Goal: Use online tool/utility: Utilize a website feature to perform a specific function

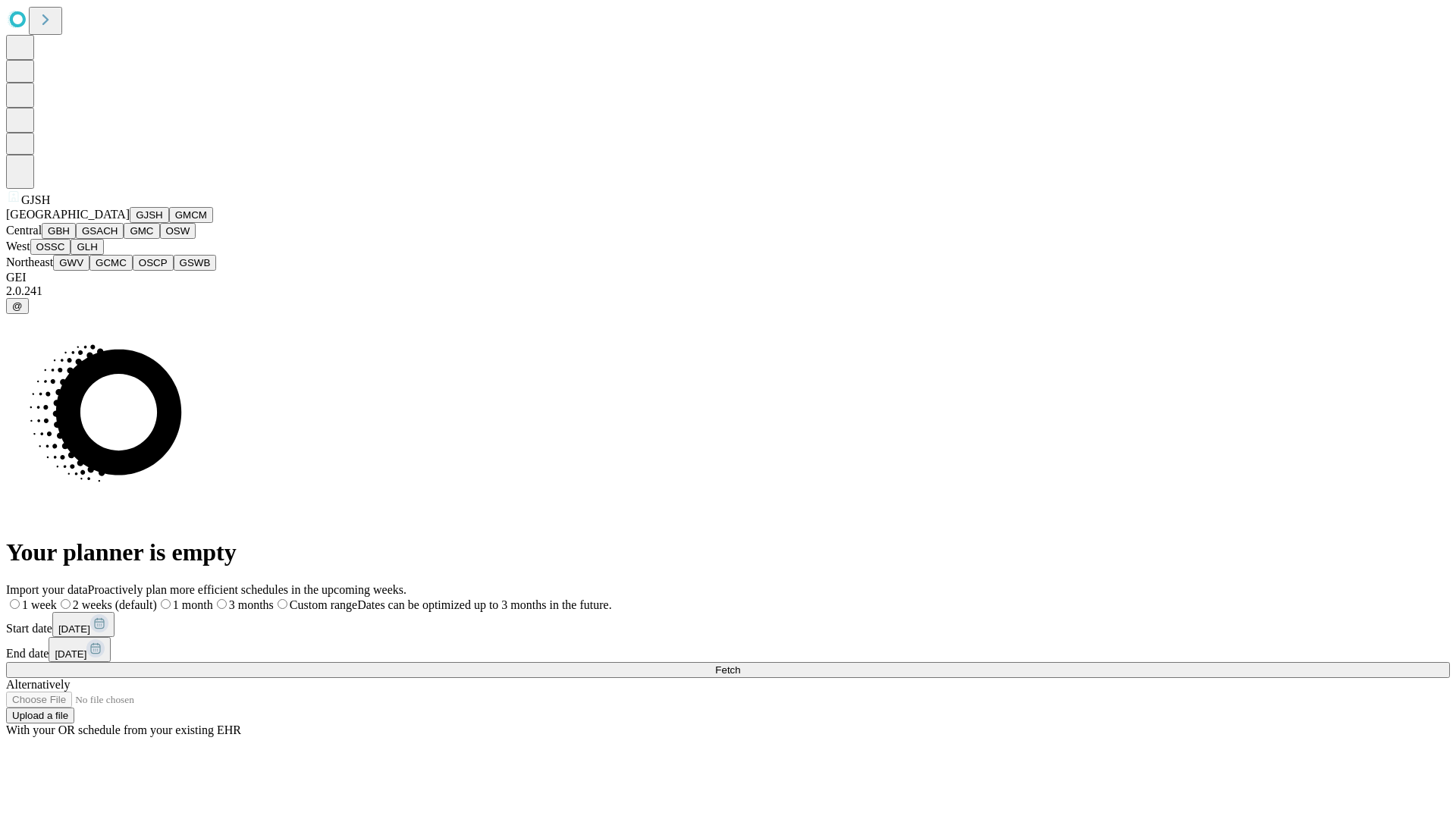
click at [130, 223] on button "GJSH" at bounding box center [149, 214] width 39 height 16
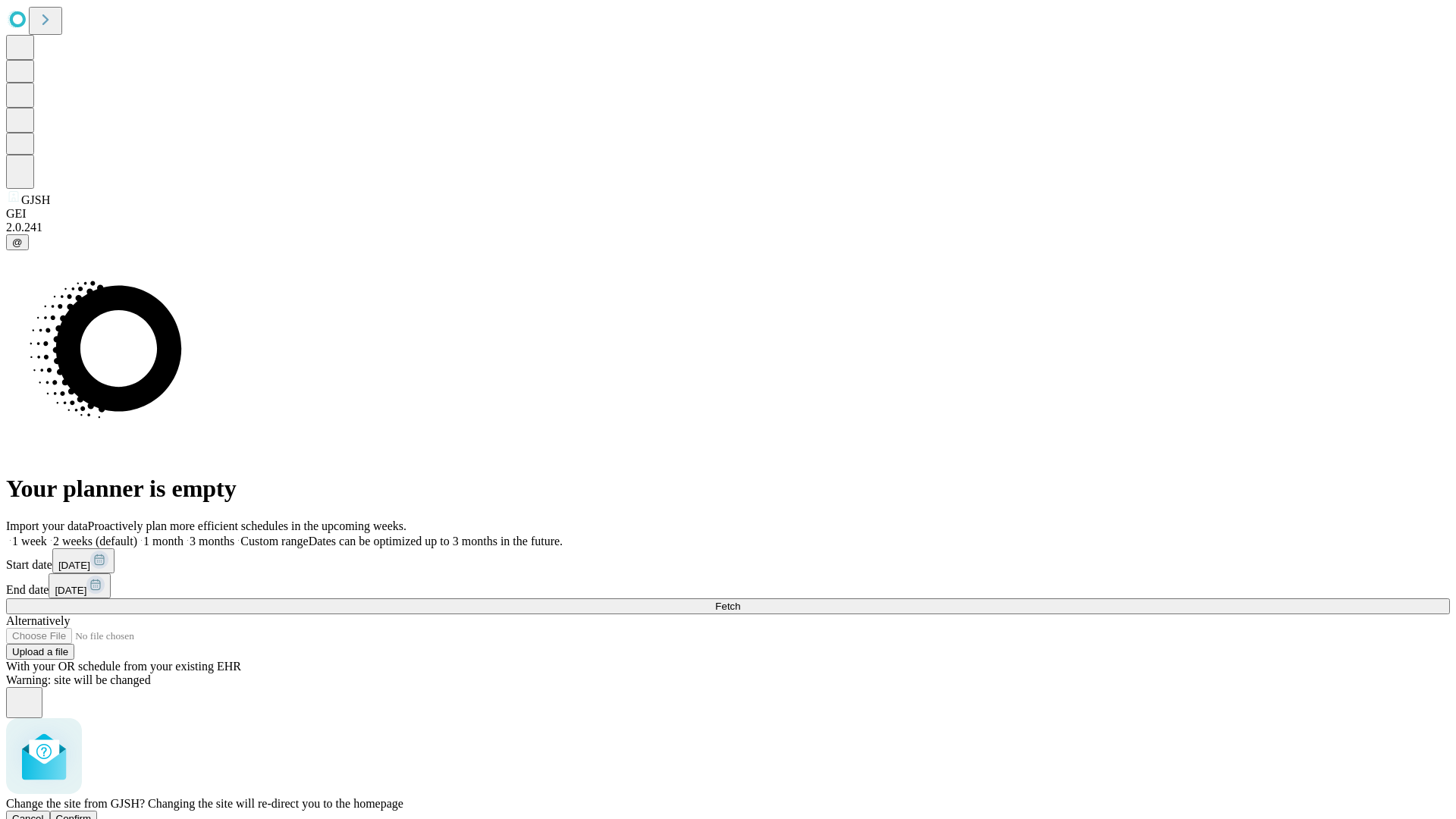
click at [92, 813] on span "Confirm" at bounding box center [73, 819] width 35 height 11
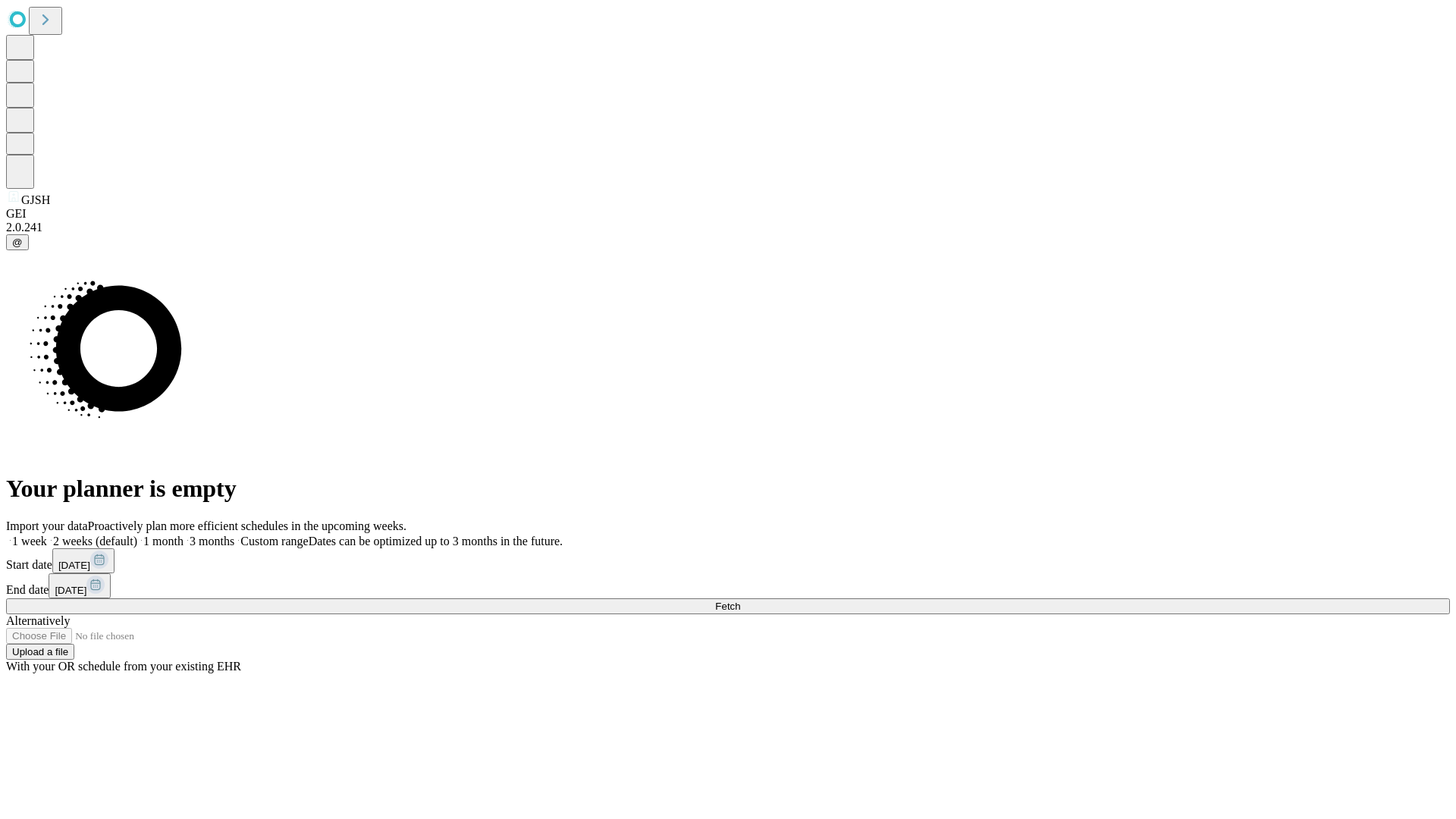
click at [47, 535] on label "1 week" at bounding box center [26, 542] width 41 height 13
click at [740, 601] on span "Fetch" at bounding box center [728, 606] width 25 height 11
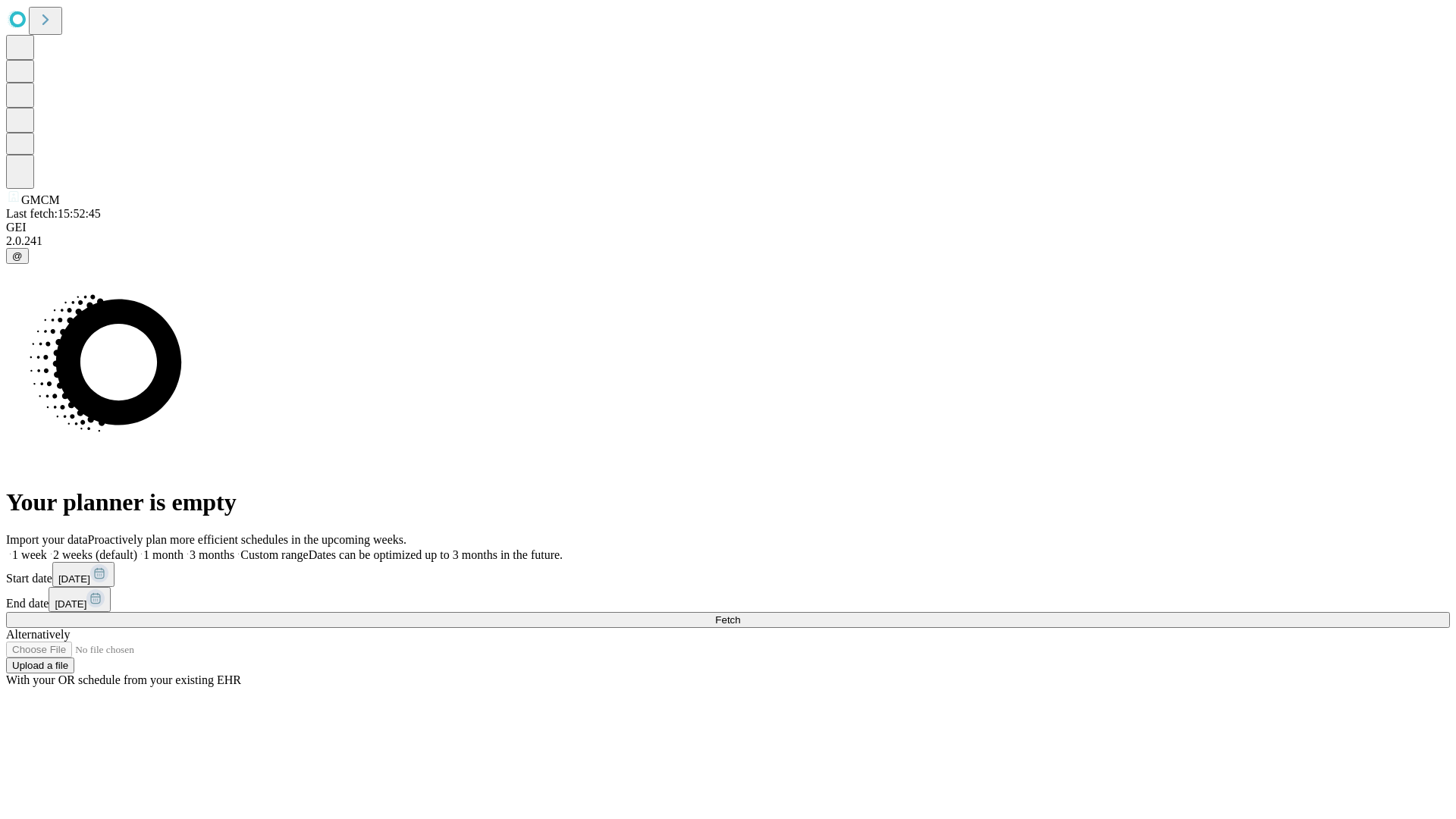
click at [47, 548] on label "1 week" at bounding box center [26, 555] width 41 height 13
click at [740, 615] on span "Fetch" at bounding box center [728, 620] width 25 height 11
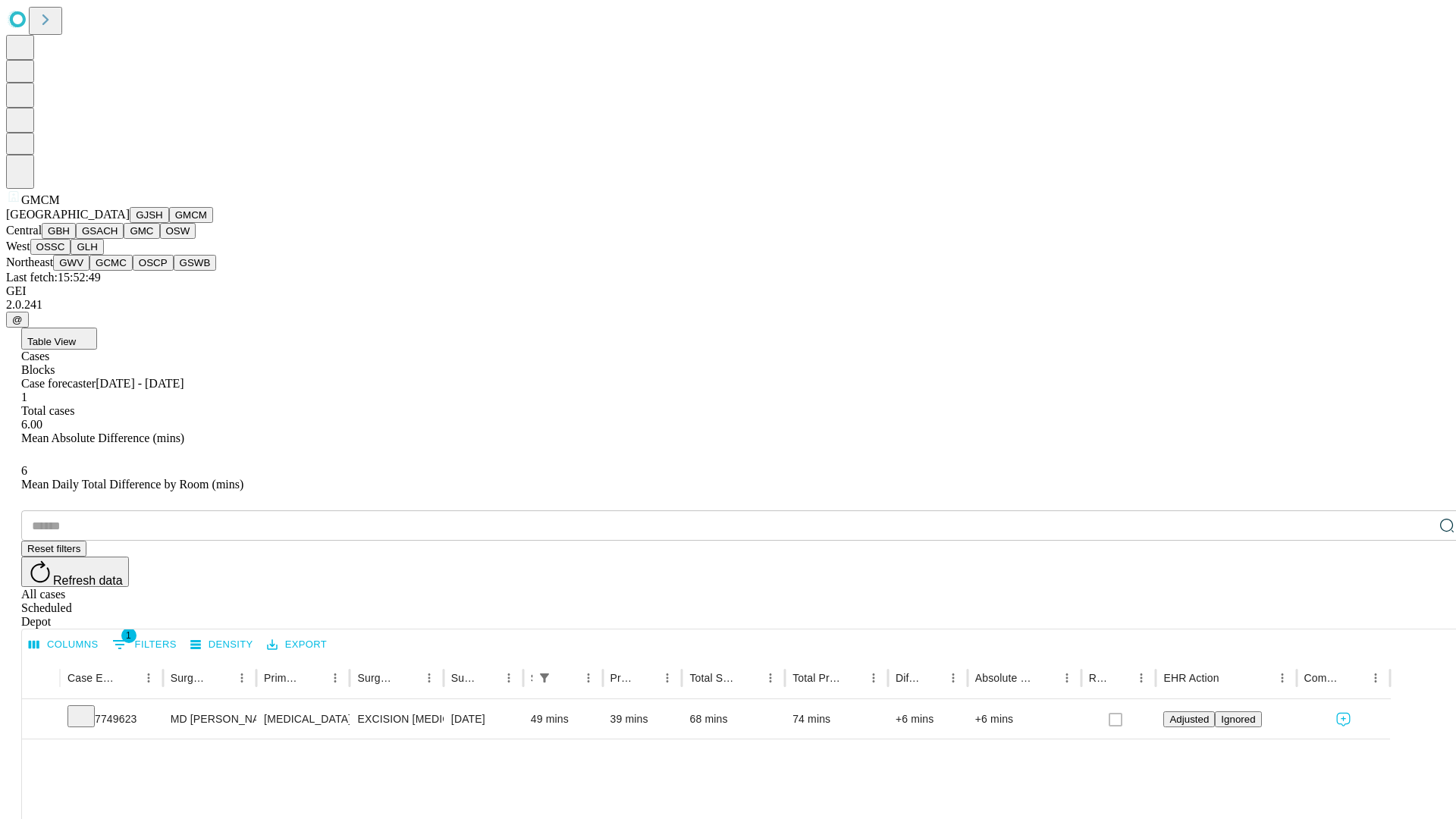
click at [75, 239] on button "GBH" at bounding box center [59, 231] width 34 height 16
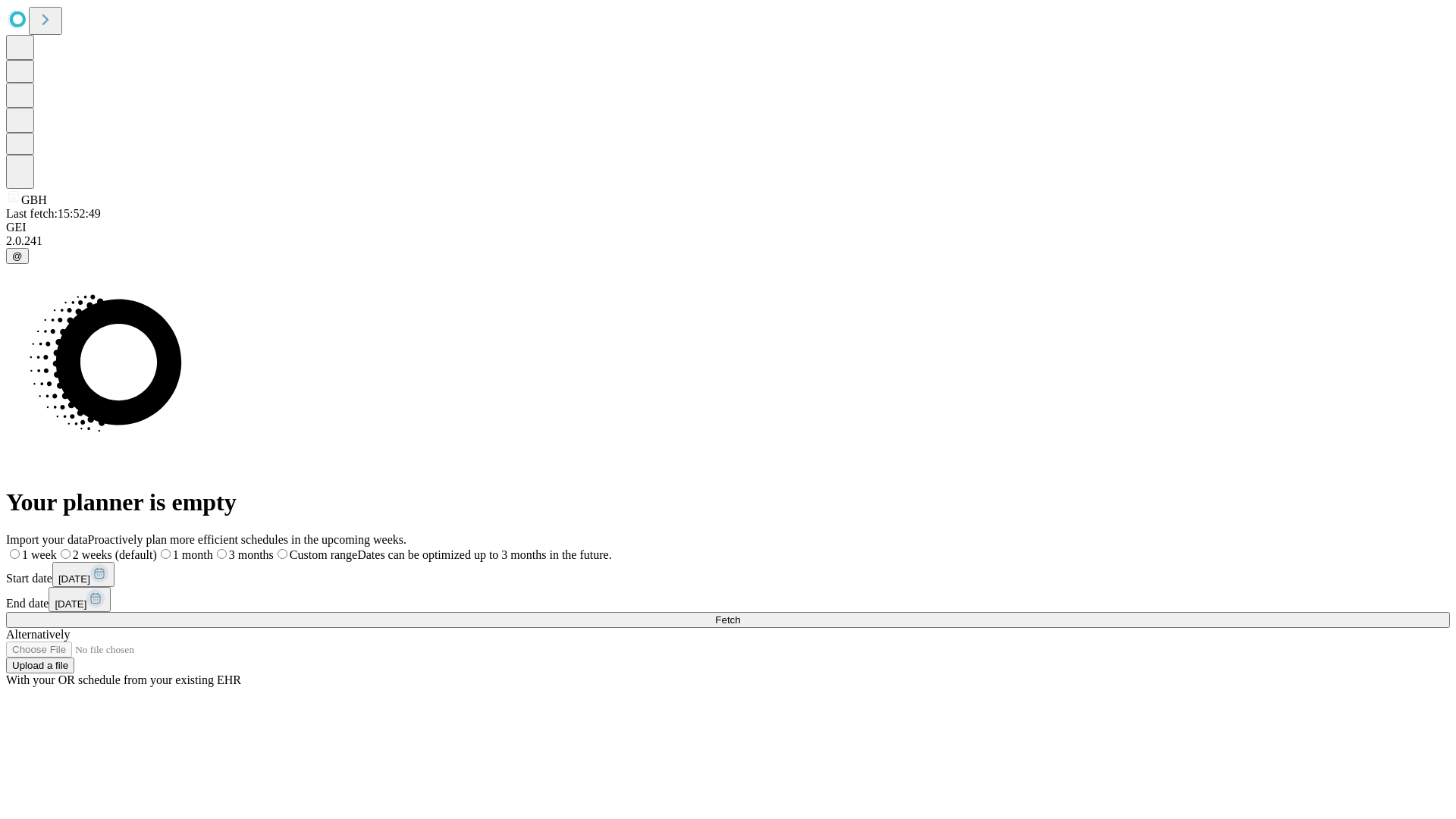
click at [740, 615] on span "Fetch" at bounding box center [728, 620] width 25 height 11
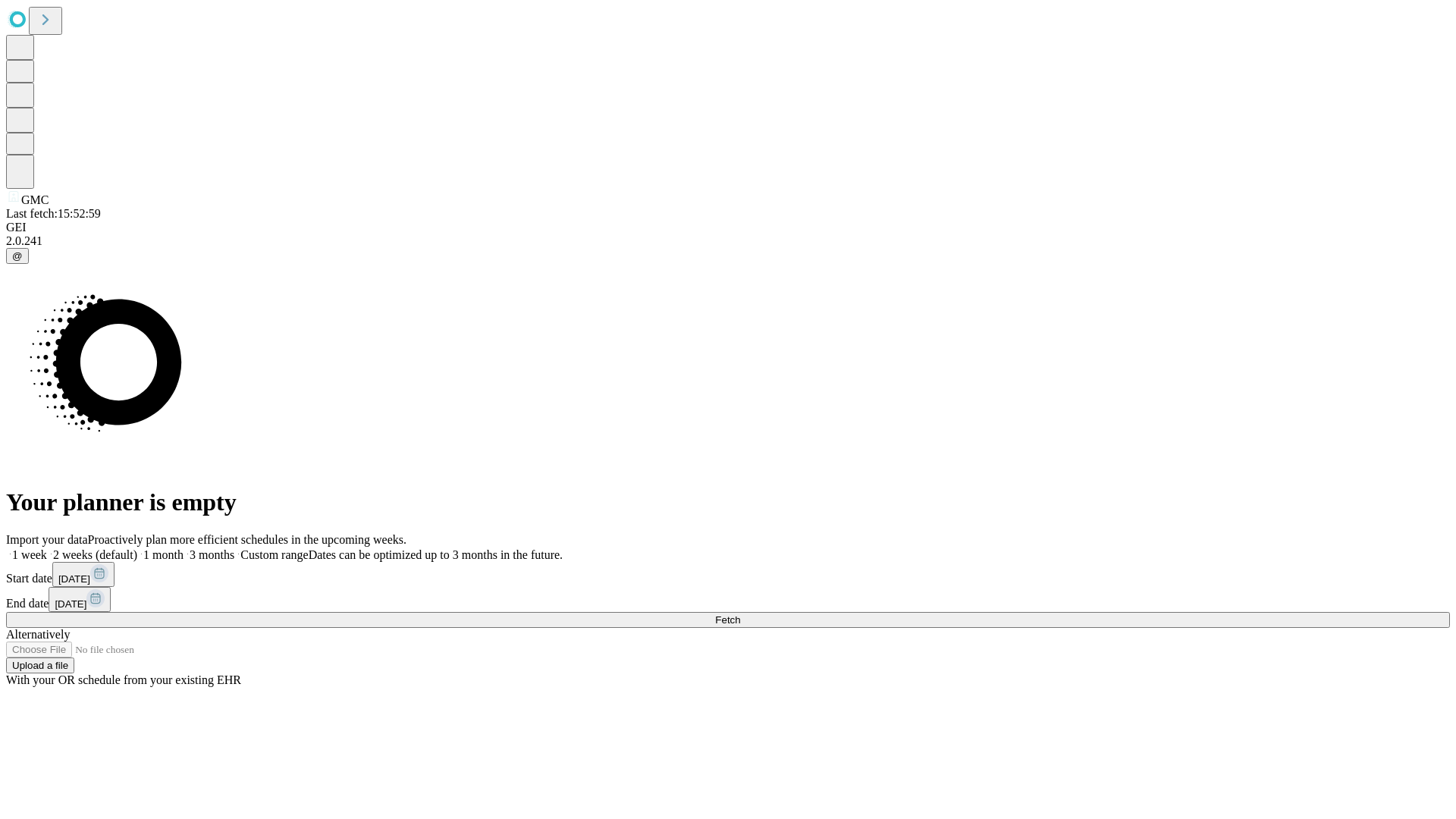
click at [47, 548] on label "1 week" at bounding box center [26, 555] width 41 height 13
click at [740, 615] on span "Fetch" at bounding box center [728, 620] width 25 height 11
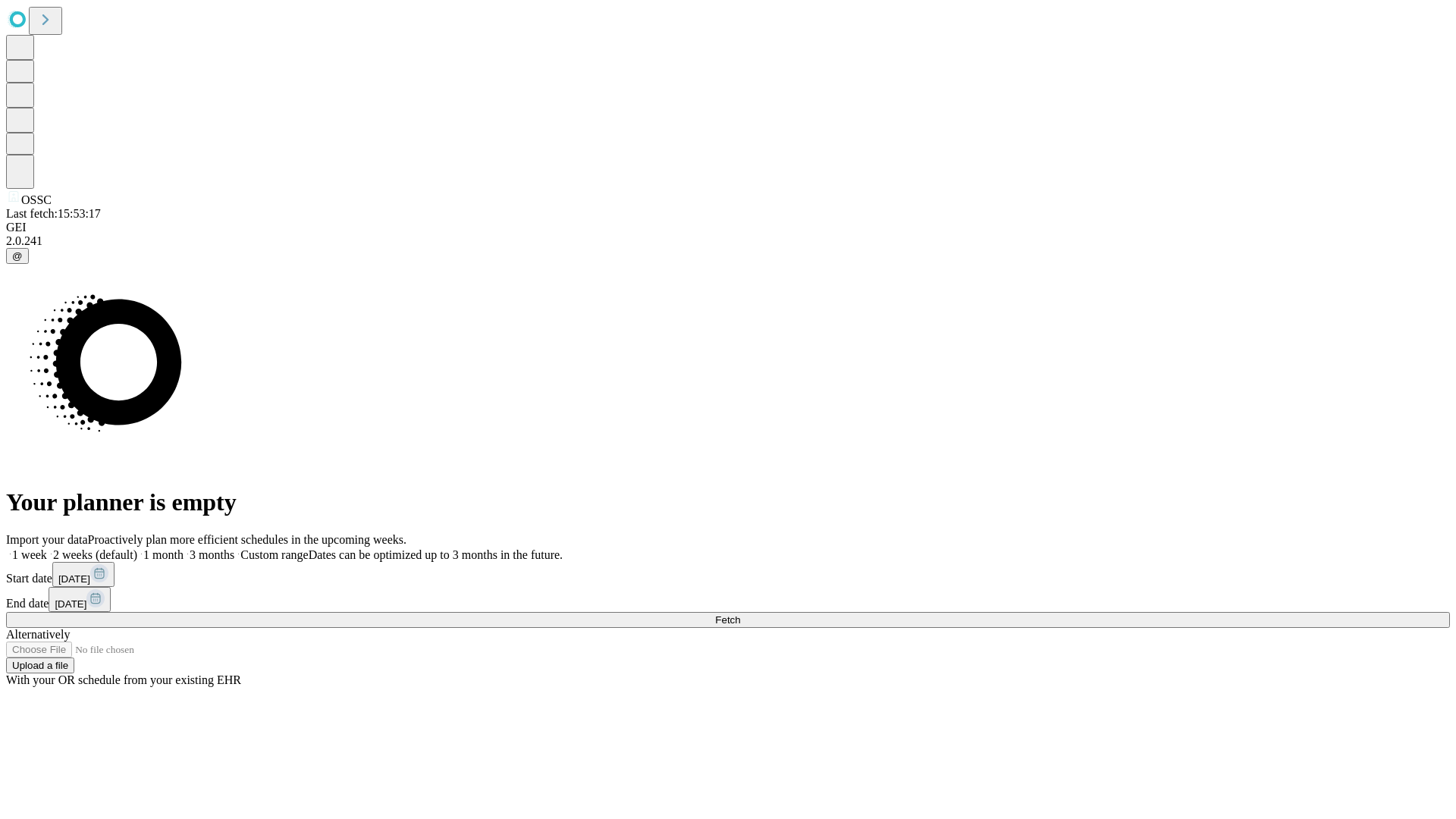
click at [47, 548] on label "1 week" at bounding box center [26, 555] width 41 height 13
click at [740, 615] on span "Fetch" at bounding box center [728, 620] width 25 height 11
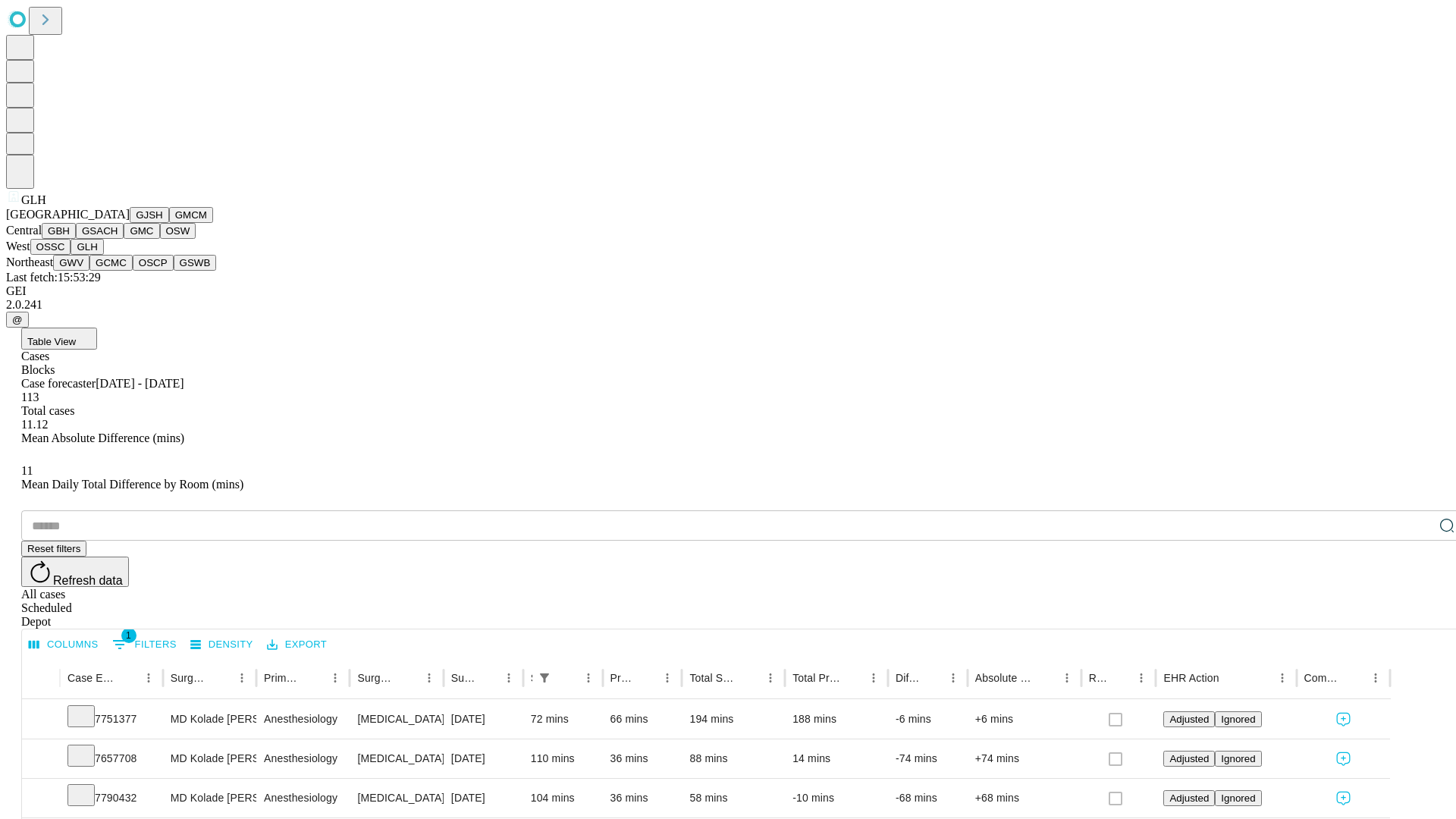
click at [89, 271] on button "GWV" at bounding box center [71, 263] width 36 height 16
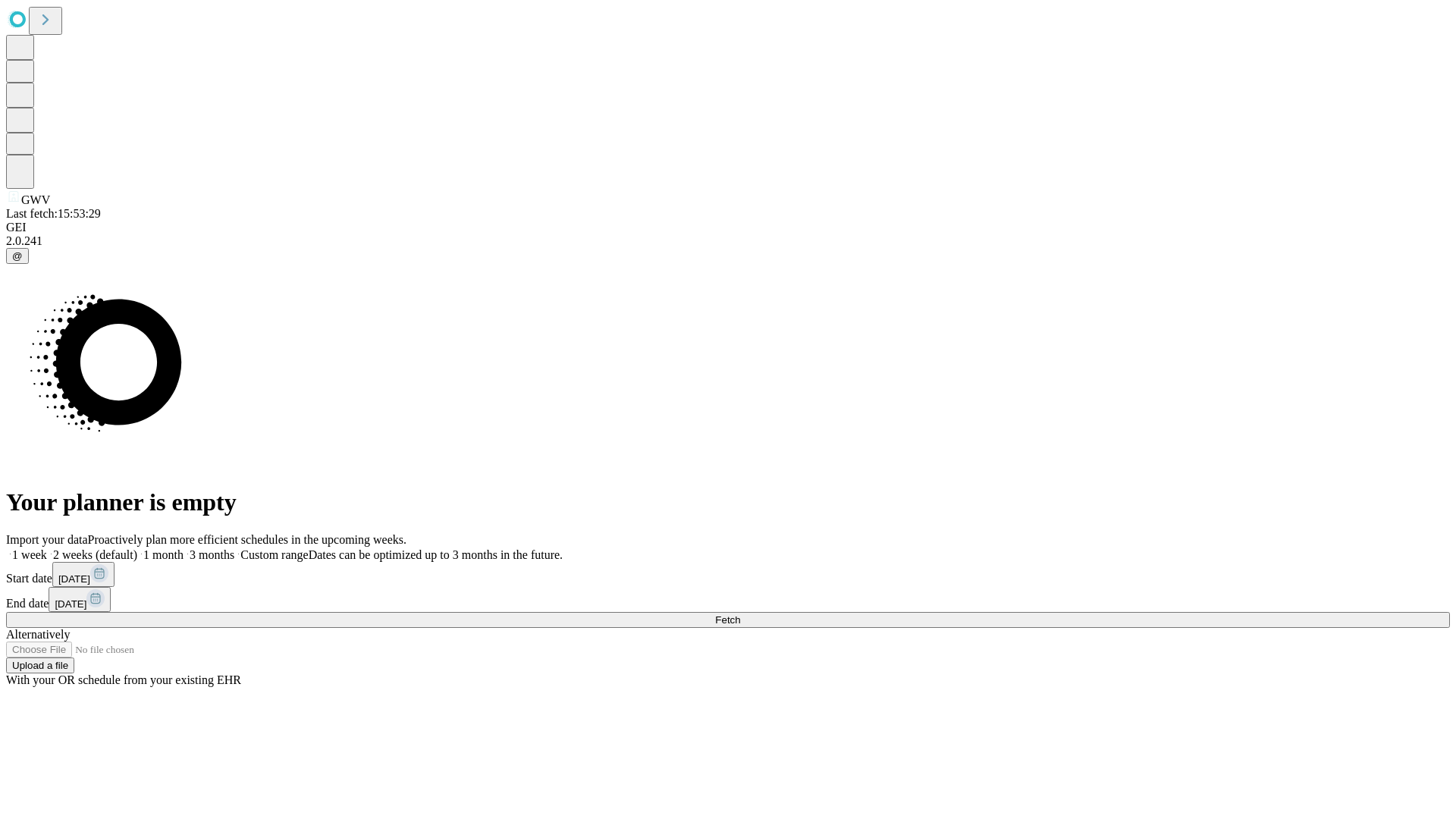
click at [47, 548] on label "1 week" at bounding box center [26, 555] width 41 height 13
click at [740, 615] on span "Fetch" at bounding box center [728, 620] width 25 height 11
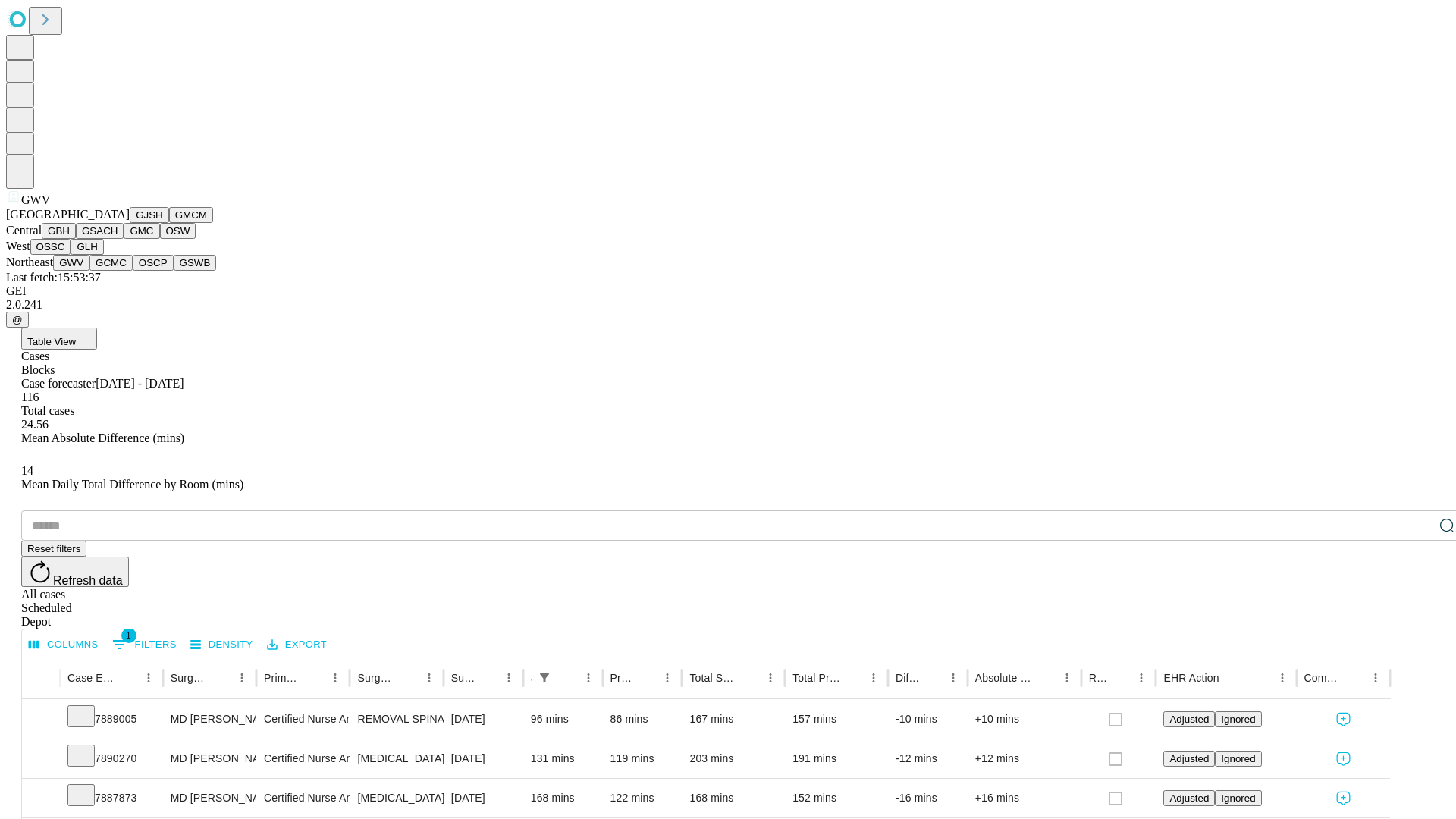
click at [117, 271] on button "GCMC" at bounding box center [111, 263] width 43 height 16
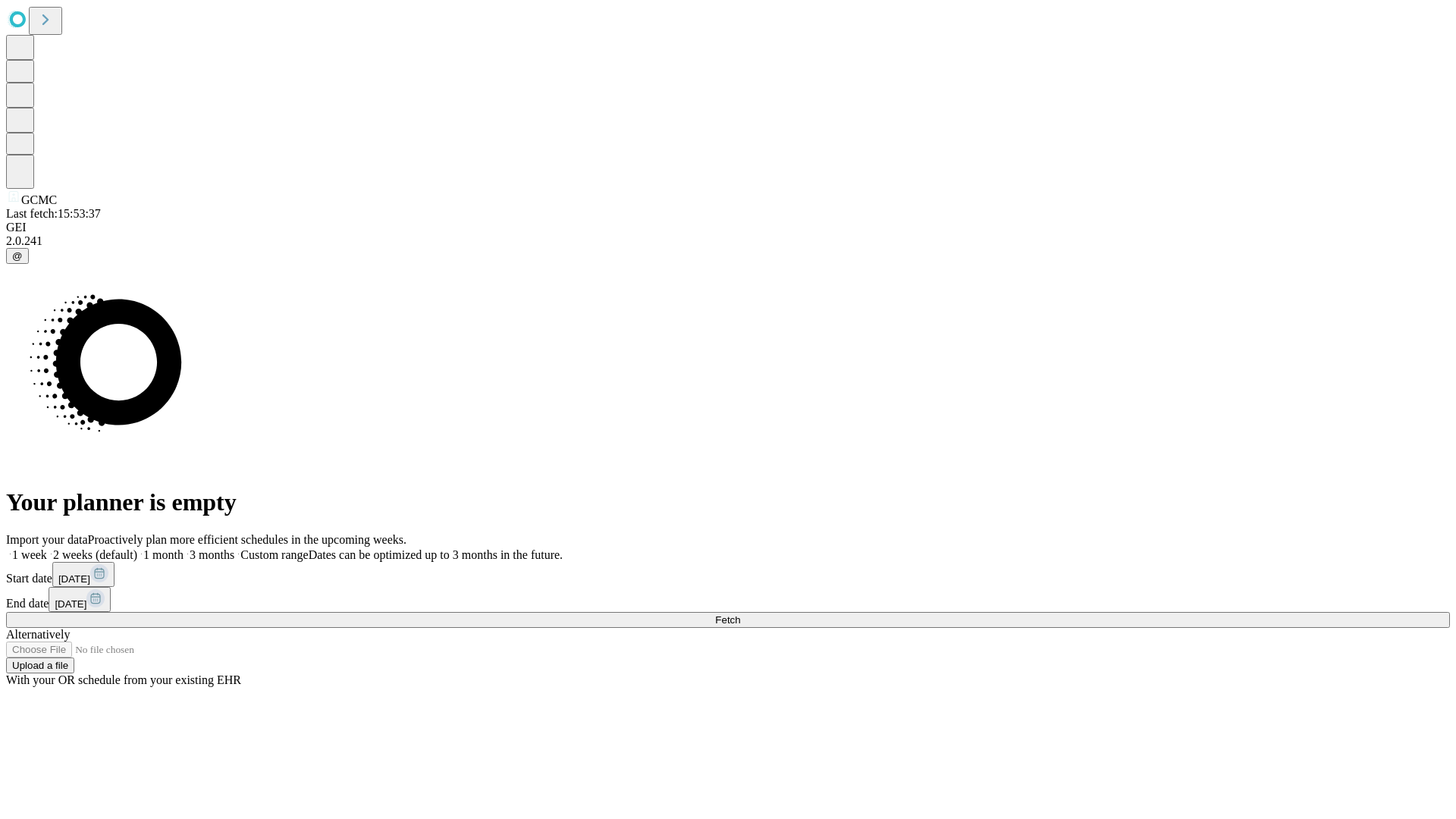
click at [47, 548] on label "1 week" at bounding box center [26, 555] width 41 height 13
click at [740, 615] on span "Fetch" at bounding box center [728, 620] width 25 height 11
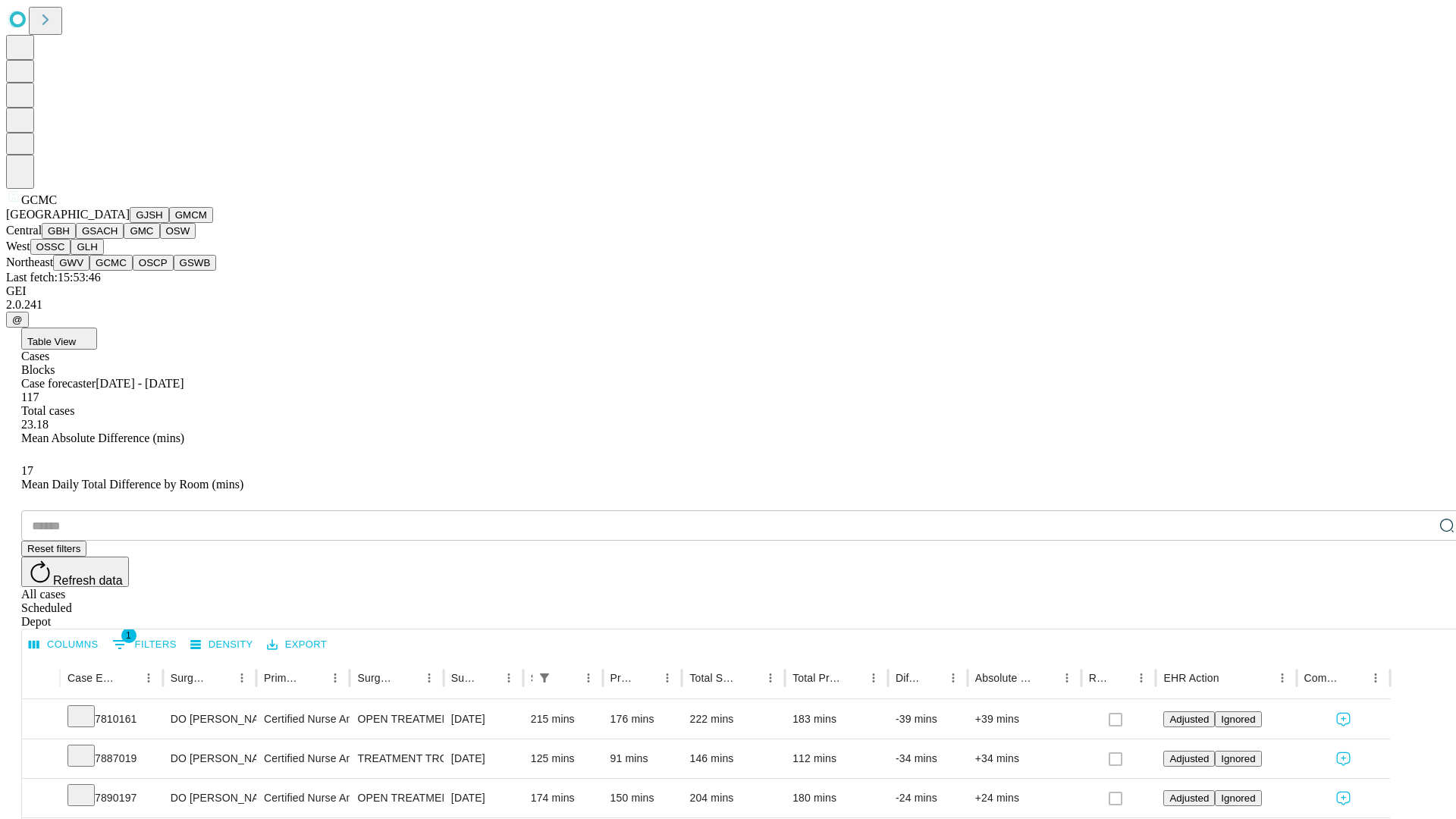
click at [133, 271] on button "OSCP" at bounding box center [153, 263] width 41 height 16
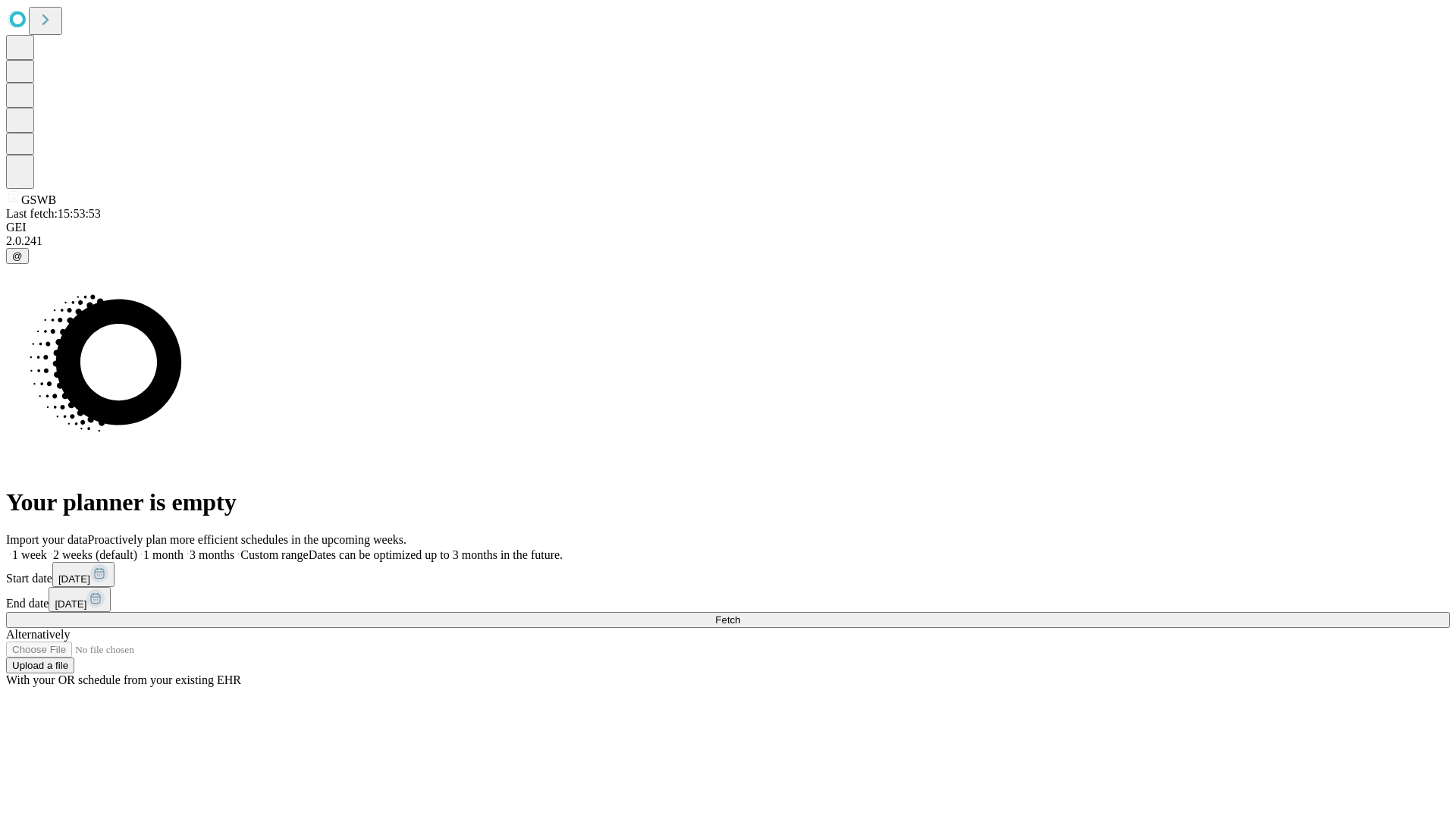
click at [47, 548] on label "1 week" at bounding box center [26, 555] width 41 height 13
click at [740, 615] on span "Fetch" at bounding box center [728, 620] width 25 height 11
